Goal: Register for event/course

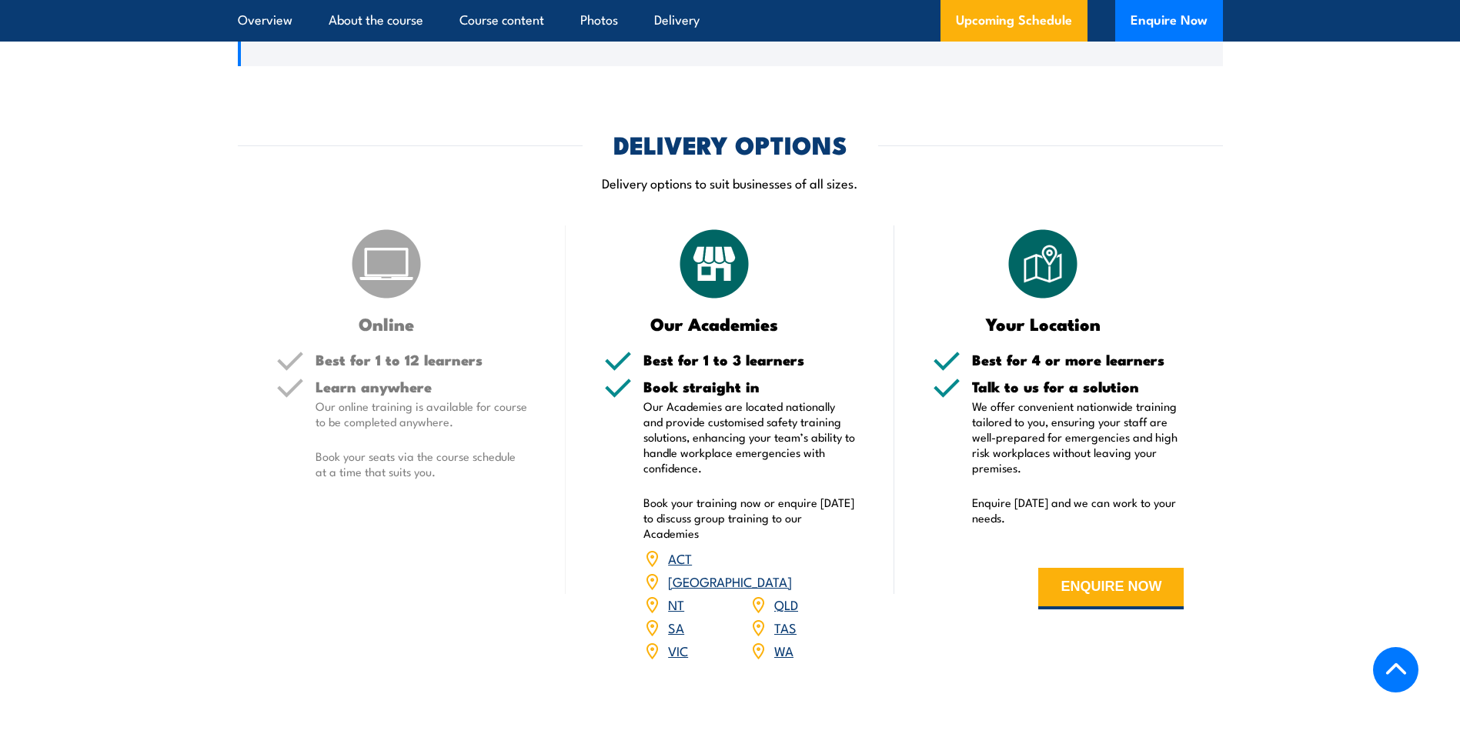
scroll to position [2156, 0]
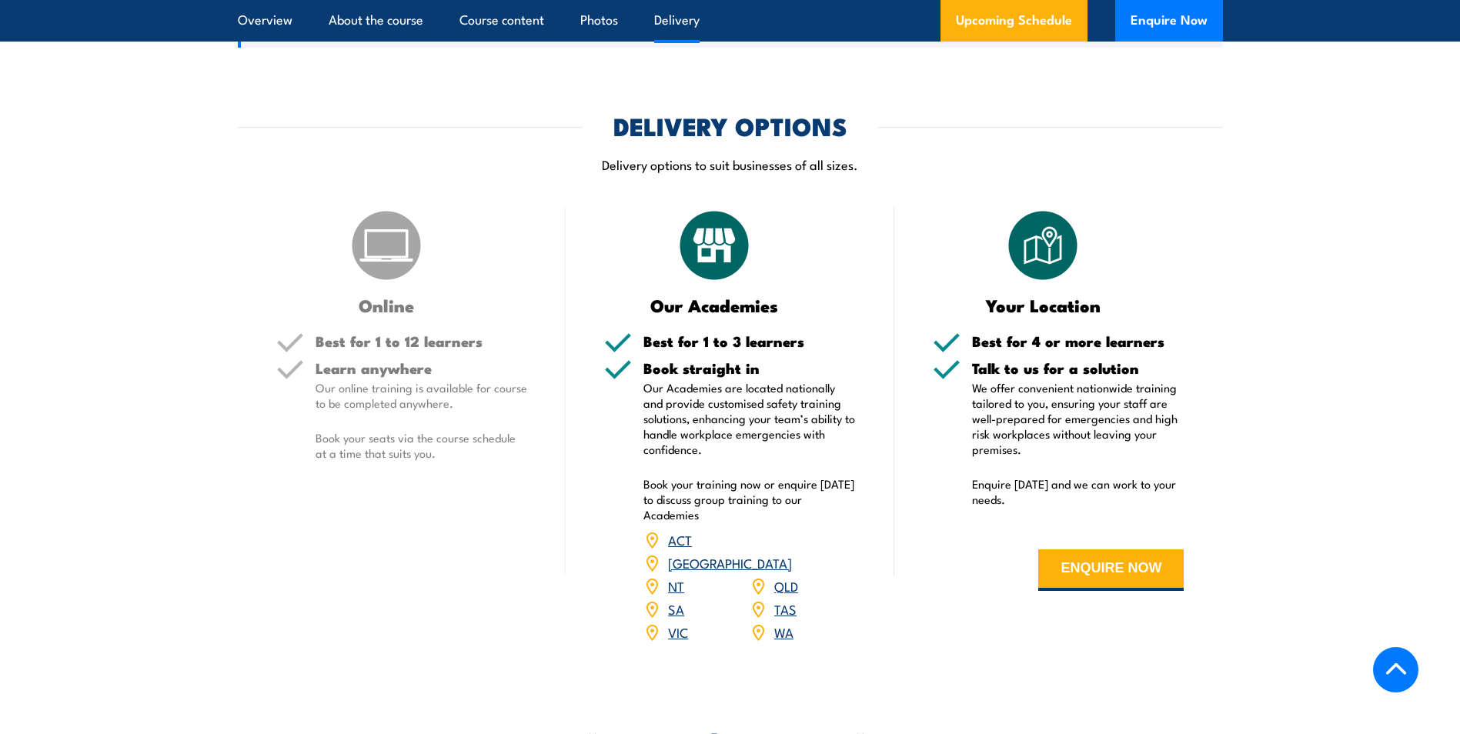
click at [782, 577] on link "QLD" at bounding box center [787, 586] width 24 height 18
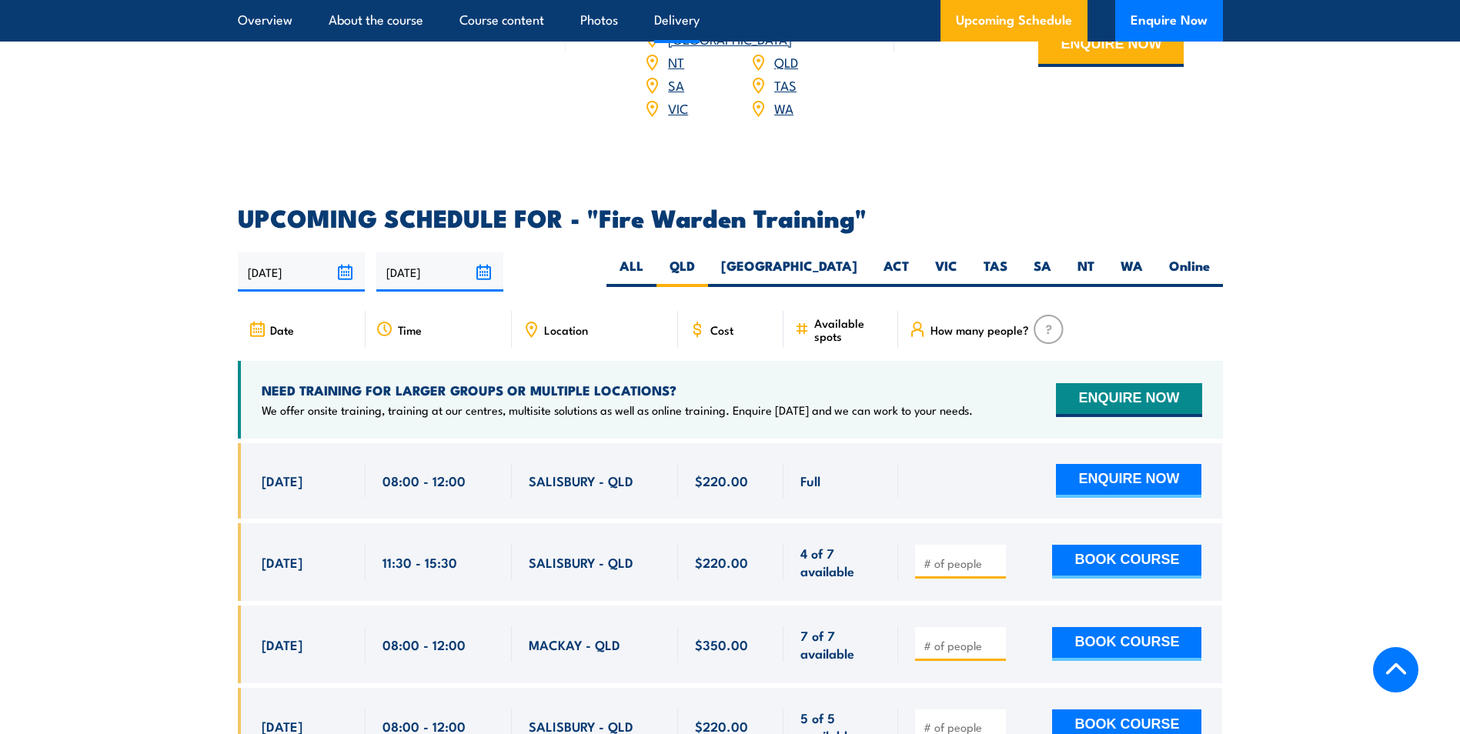
scroll to position [2478, 0]
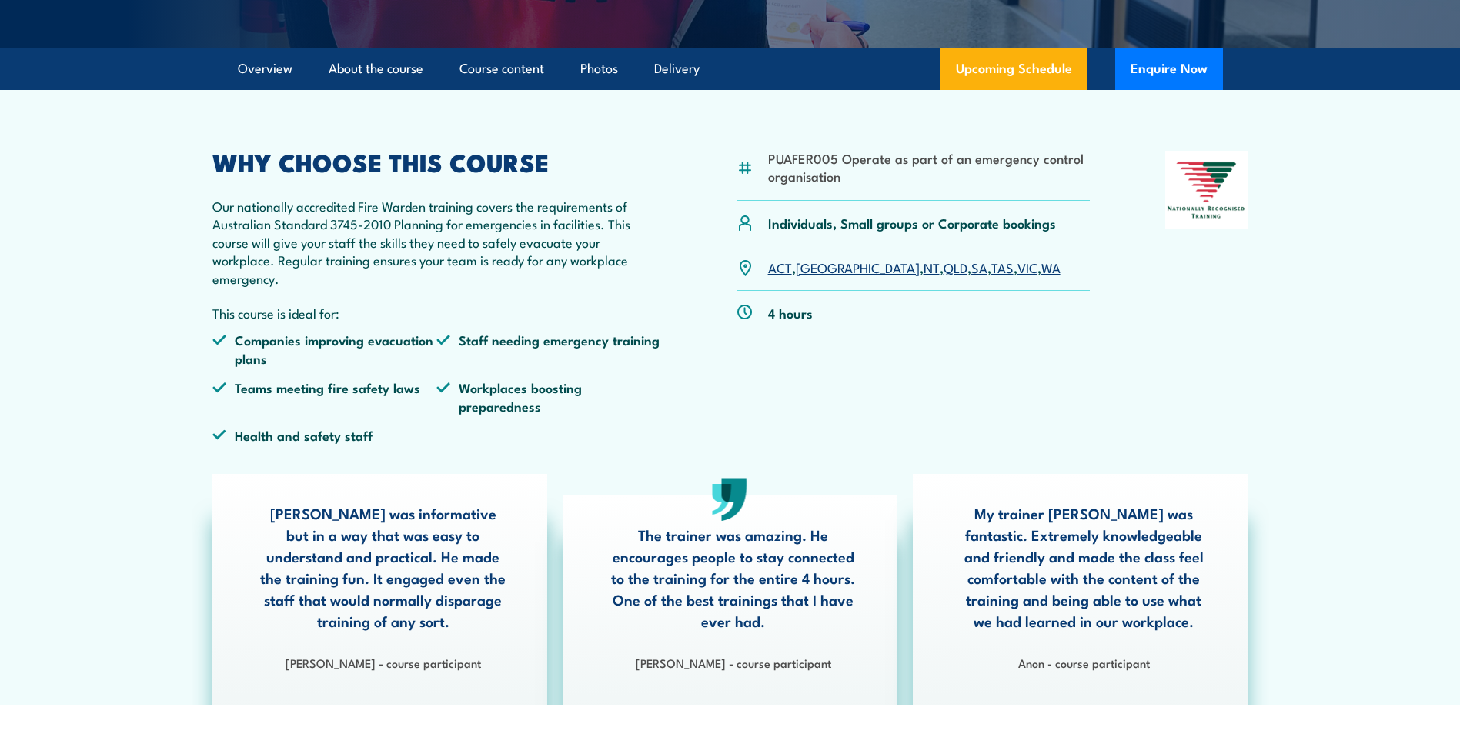
scroll to position [157, 0]
